Goal: Task Accomplishment & Management: Use online tool/utility

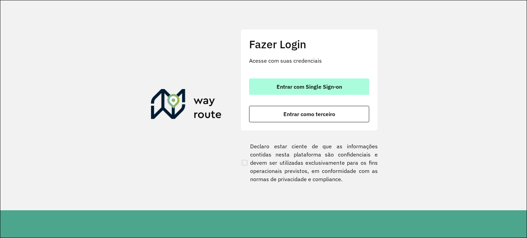
click at [303, 89] on span "Entrar com Single Sign-on" at bounding box center [310, 86] width 66 height 5
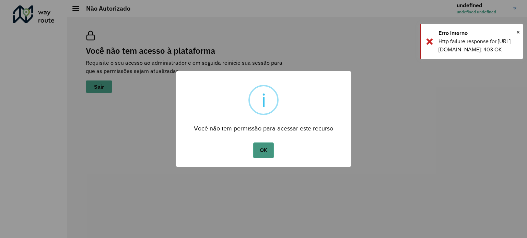
click at [260, 148] on button "OK" at bounding box center [263, 151] width 20 height 16
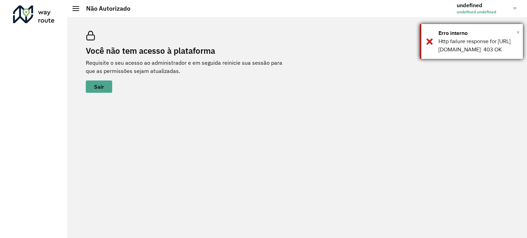
click at [518, 32] on span "×" at bounding box center [517, 32] width 3 height 10
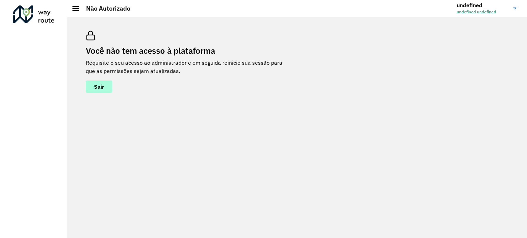
click at [104, 83] on button "Sair" at bounding box center [99, 87] width 26 height 12
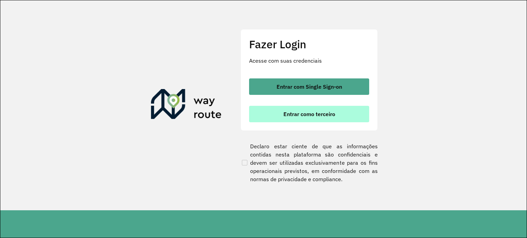
click at [305, 115] on span "Entrar como terceiro" at bounding box center [309, 114] width 52 height 5
